Goal: Transaction & Acquisition: Purchase product/service

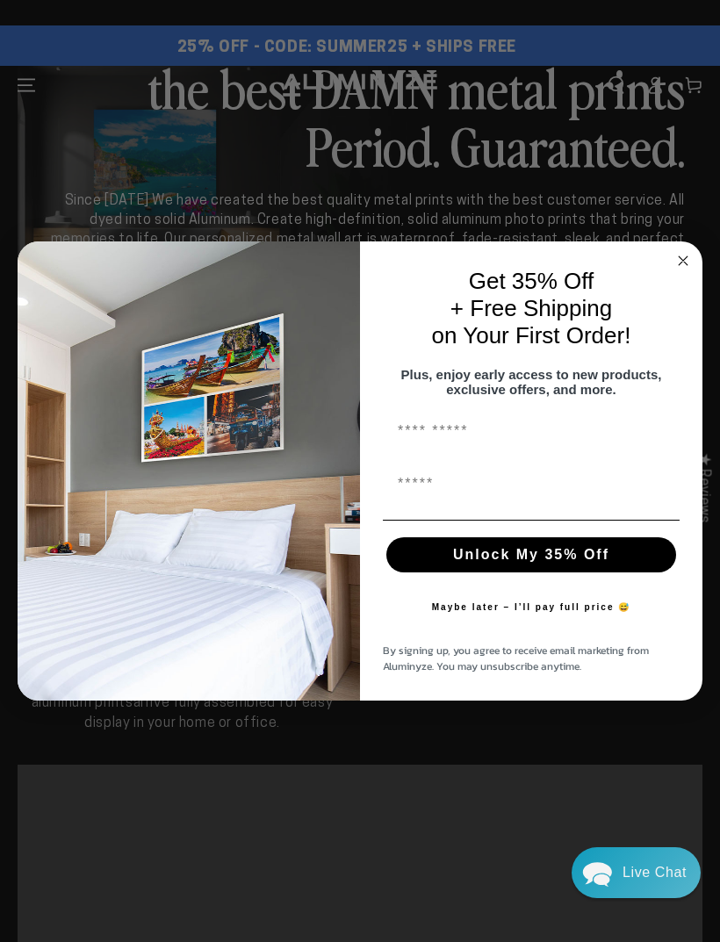
click at [691, 258] on circle "Close dialog" at bounding box center [683, 260] width 20 height 20
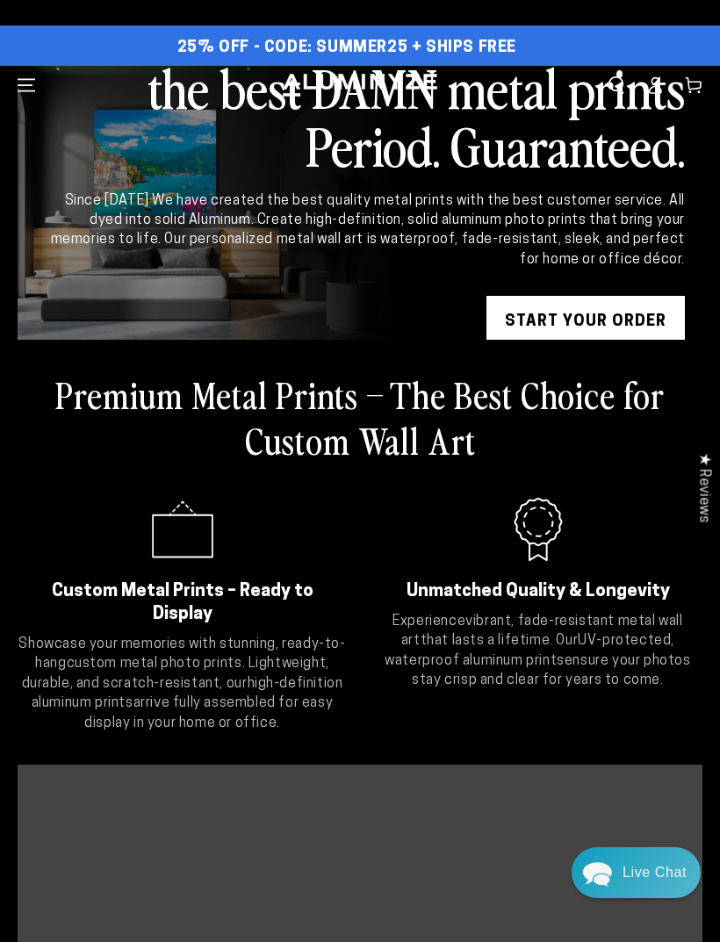
click at [622, 319] on link "START YOUR Order" at bounding box center [585, 322] width 198 height 53
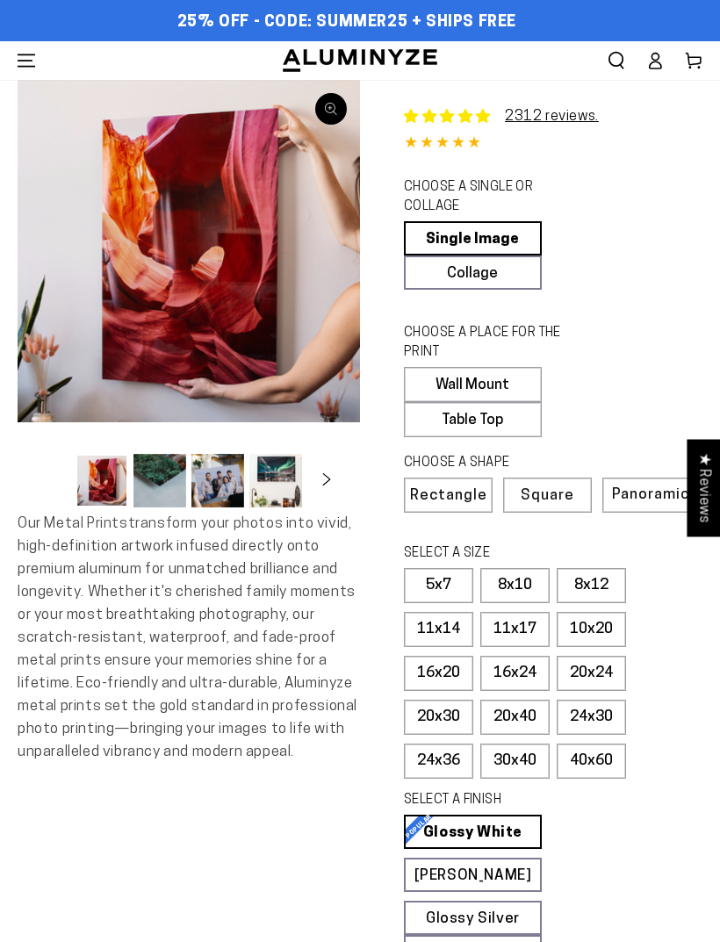
select select "**********"
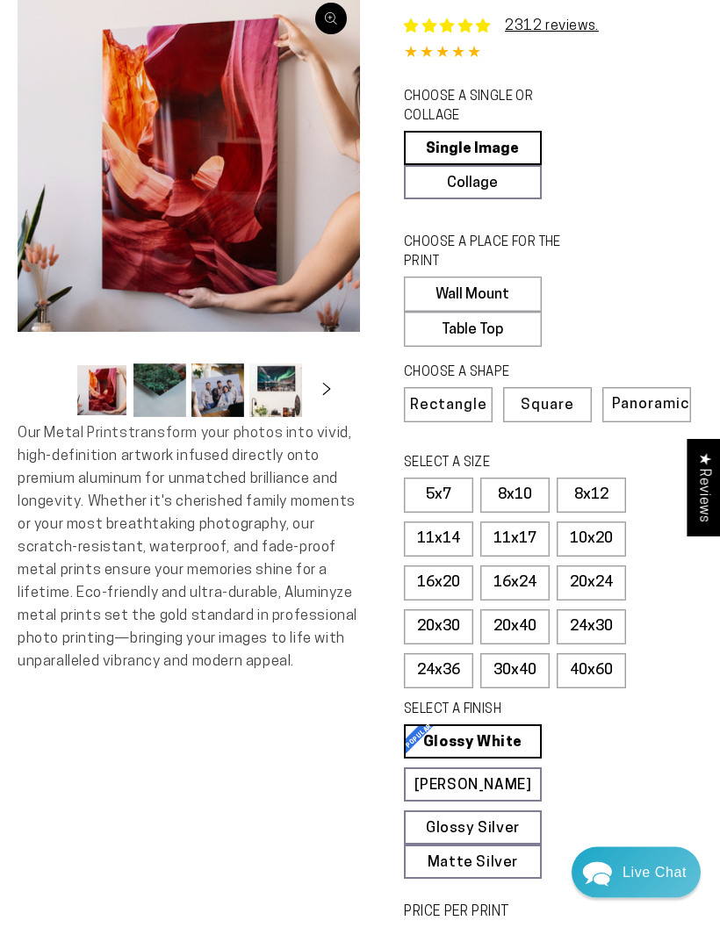
scroll to position [90, 0]
click at [533, 529] on label "11x17" at bounding box center [514, 538] width 69 height 35
click at [650, 898] on div "Live Chat" at bounding box center [654, 872] width 64 height 51
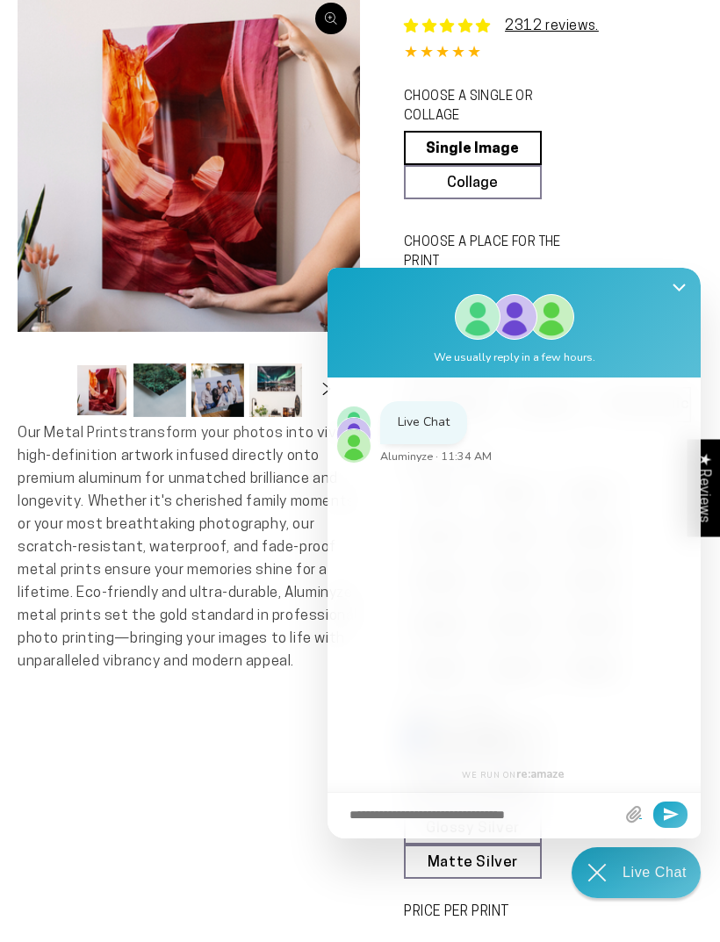
click at [692, 310] on button "Close Shoutbox" at bounding box center [679, 289] width 34 height 42
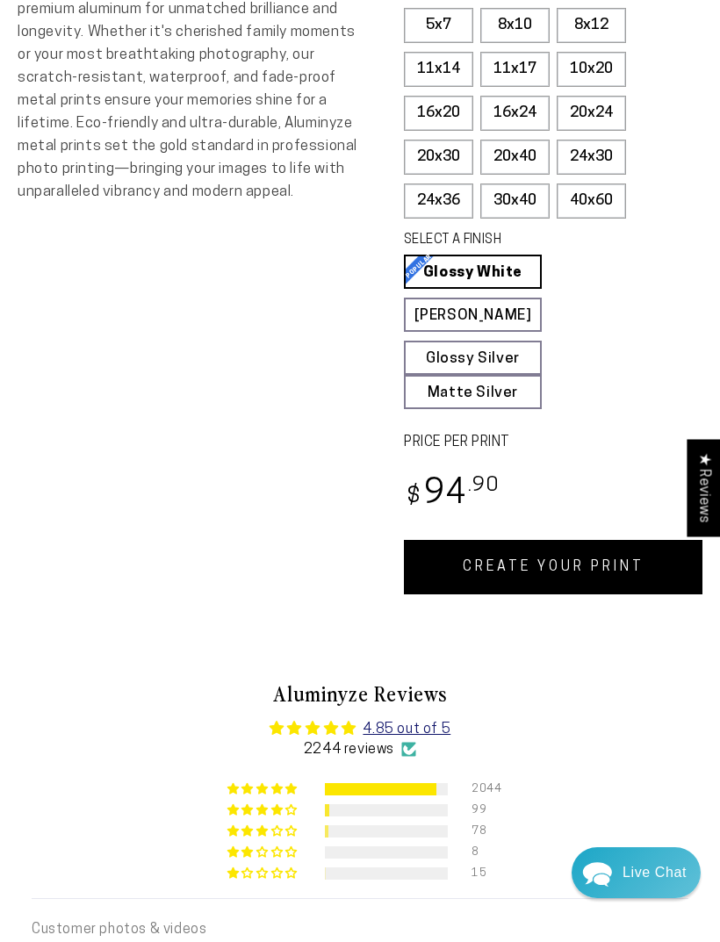
scroll to position [625, 0]
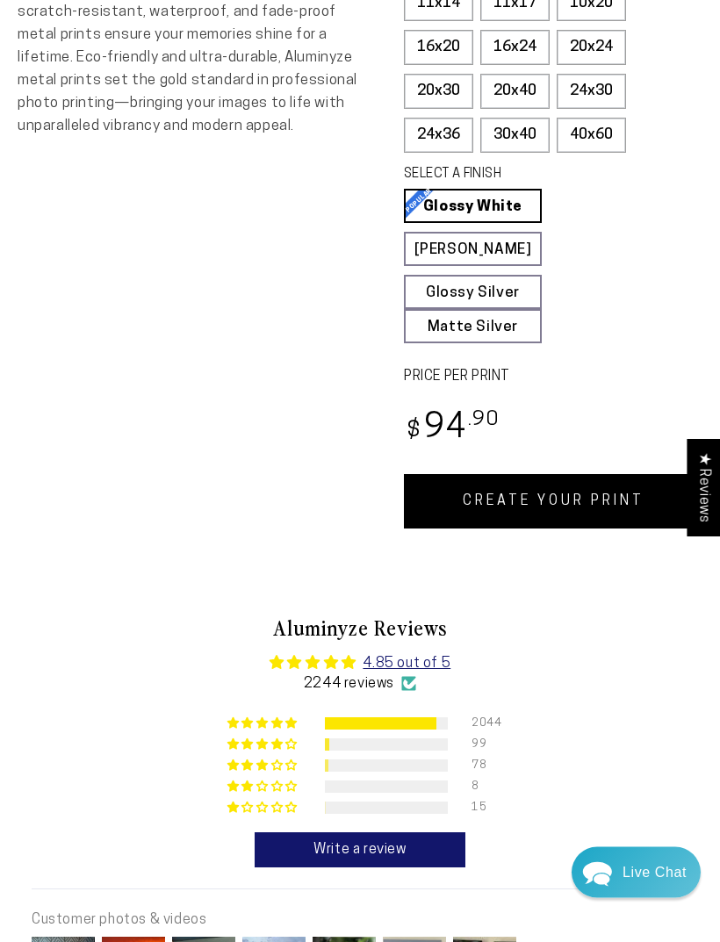
click at [615, 502] on link "CREATE YOUR PRINT" at bounding box center [553, 502] width 298 height 54
